Goal: Information Seeking & Learning: Learn about a topic

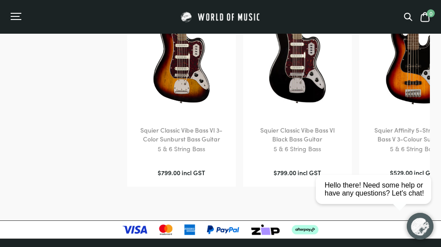
scroll to position [1065, 0]
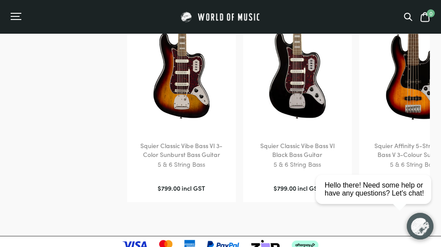
click at [303, 156] on h2 "Squier Classic Vibe Bass VI Black Bass Guitar" at bounding box center [297, 150] width 91 height 17
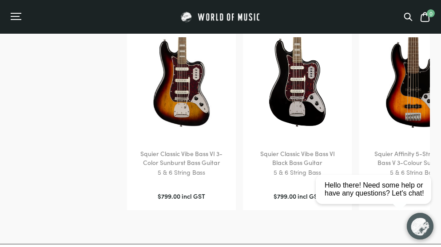
scroll to position [1066, 0]
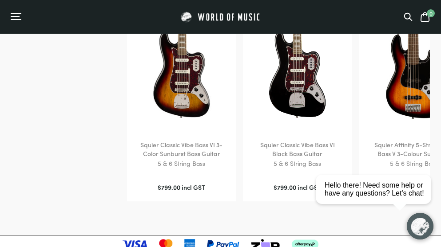
click at [294, 157] on h2 "Squier Classic Vibe Bass VI Black Bass Guitar" at bounding box center [297, 149] width 91 height 17
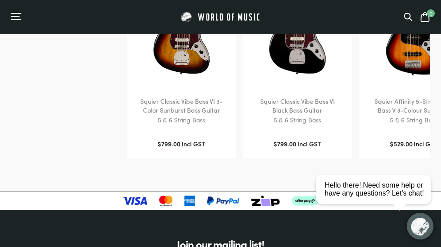
scroll to position [1022, 0]
